Goal: Check status: Check status

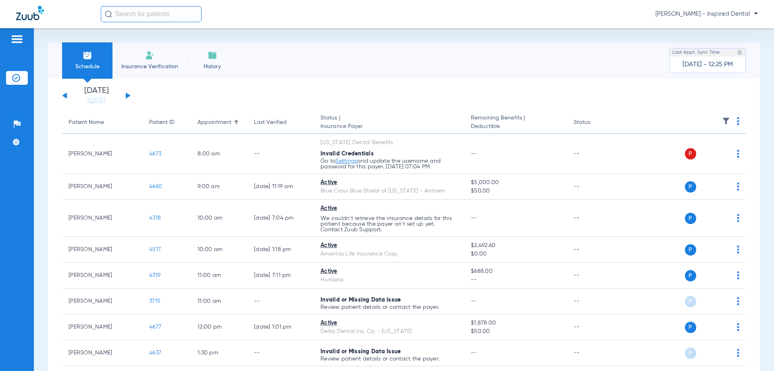
click at [131, 95] on app-single-date-navigator "[DATE] [DATE] [DATE] [DATE] [DATE] [DATE] [DATE] [DATE] [DATE] [DATE] [DATE] [D…" at bounding box center [404, 96] width 684 height 18
click at [125, 95] on div "[DATE] [DATE] [DATE] [DATE] [DATE] [DATE] [DATE] [DATE] [DATE] [DATE] [DATE] [D…" at bounding box center [96, 96] width 69 height 18
click at [126, 95] on button at bounding box center [128, 95] width 5 height 6
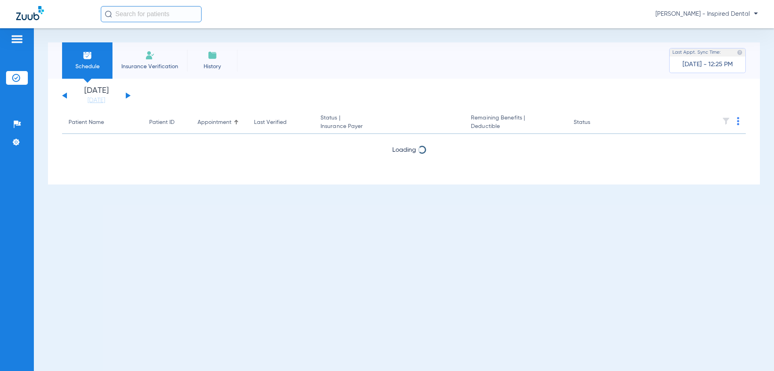
click at [126, 95] on button at bounding box center [128, 95] width 5 height 6
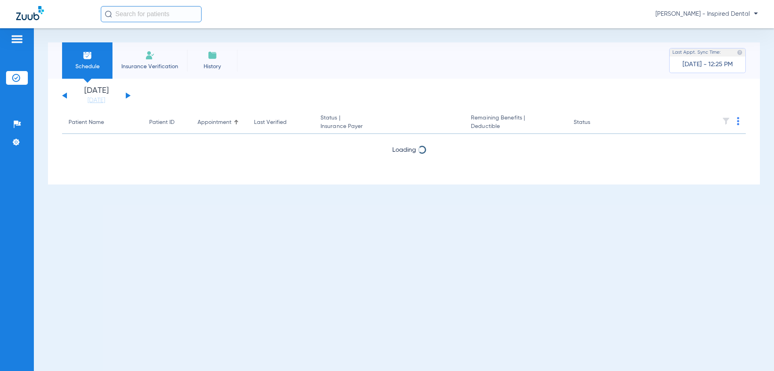
click at [126, 95] on button at bounding box center [128, 95] width 5 height 6
click at [187, 89] on app-single-date-navigator "[DATE] [DATE] [DATE] [DATE] [DATE] [DATE] [DATE] [DATE] [DATE] [DATE] [DATE] [D…" at bounding box center [404, 96] width 684 height 18
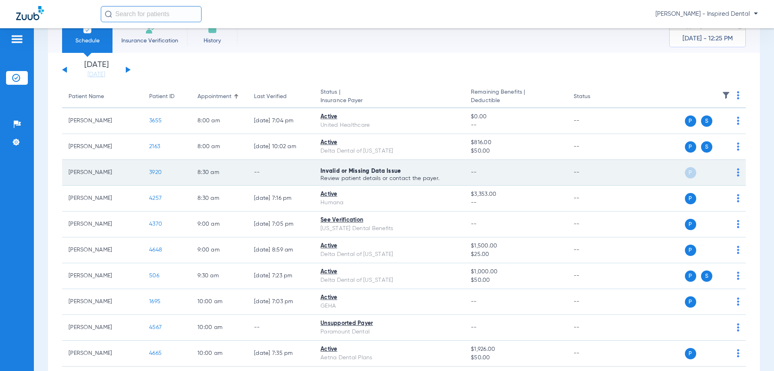
scroll to position [27, 0]
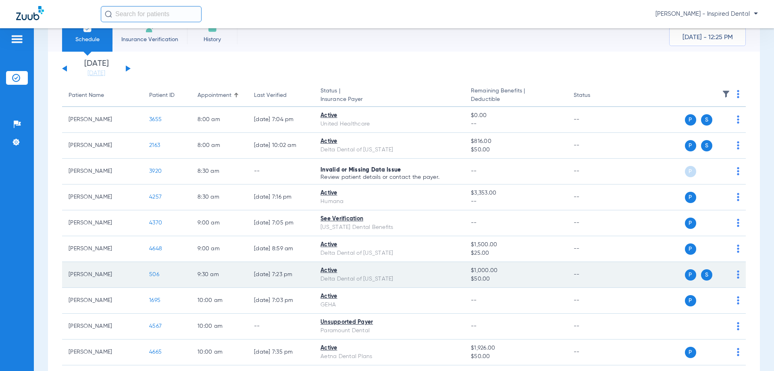
click at [152, 272] on span "506" at bounding box center [154, 274] width 10 height 6
